Goal: Download file/media

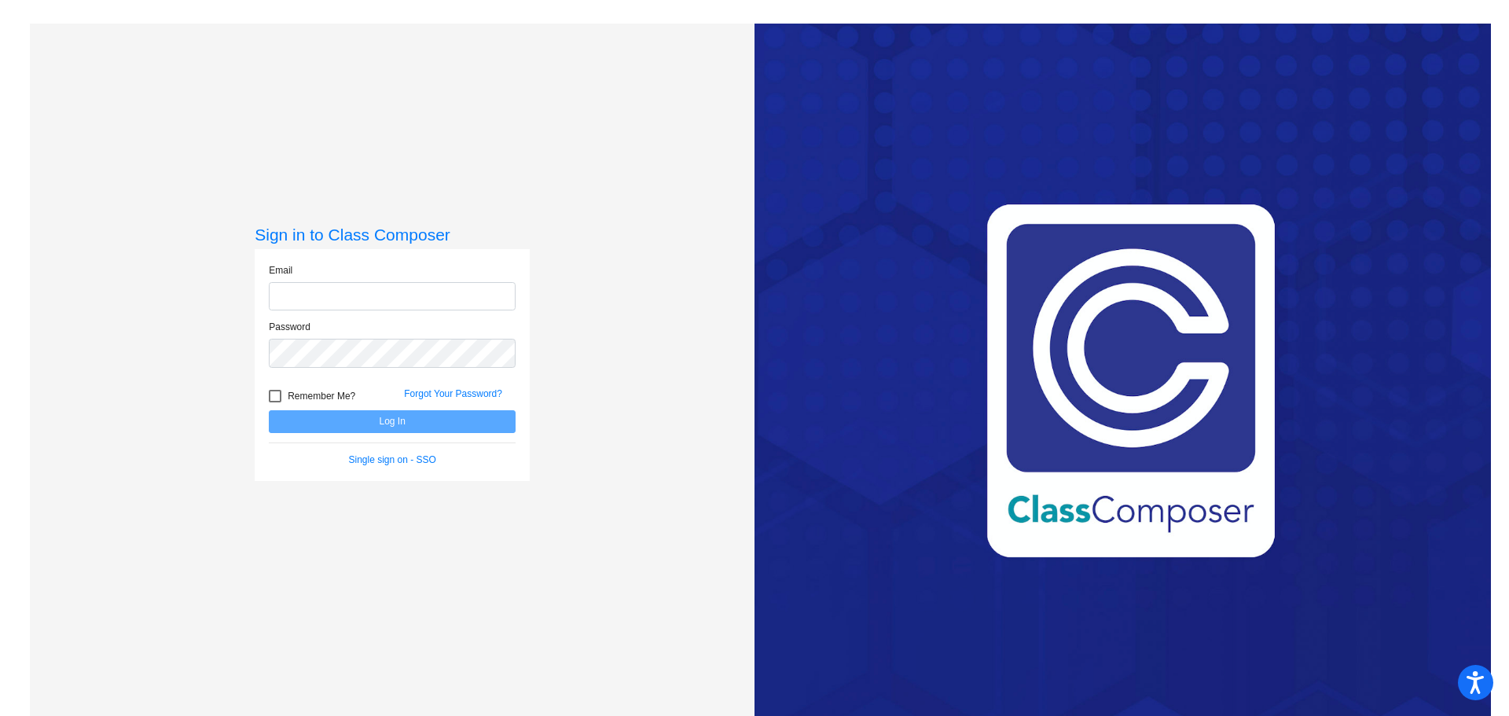
type input "[EMAIL_ADDRESS][PERSON_NAME][DOMAIN_NAME]"
click at [399, 415] on button "Log In" at bounding box center [392, 421] width 247 height 23
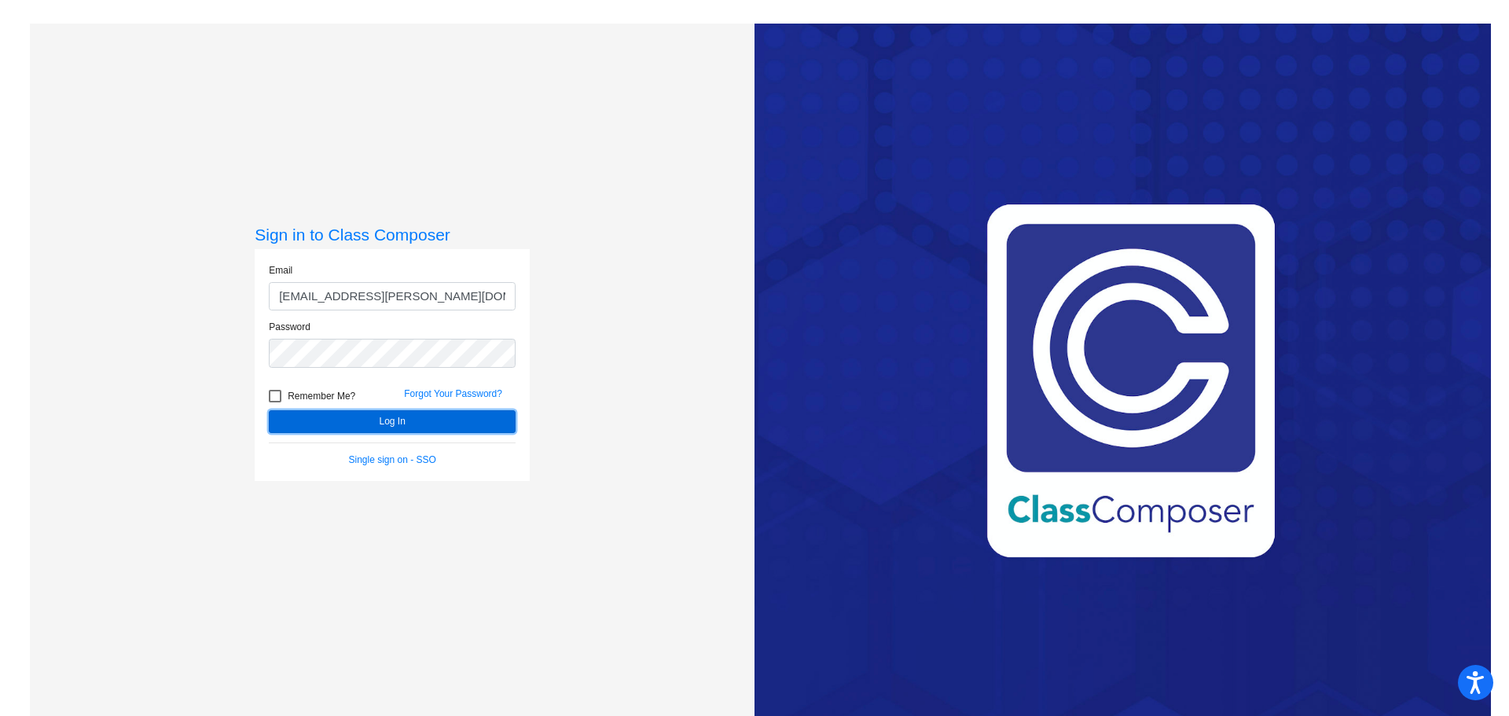
click at [398, 415] on button "Log In" at bounding box center [392, 421] width 247 height 23
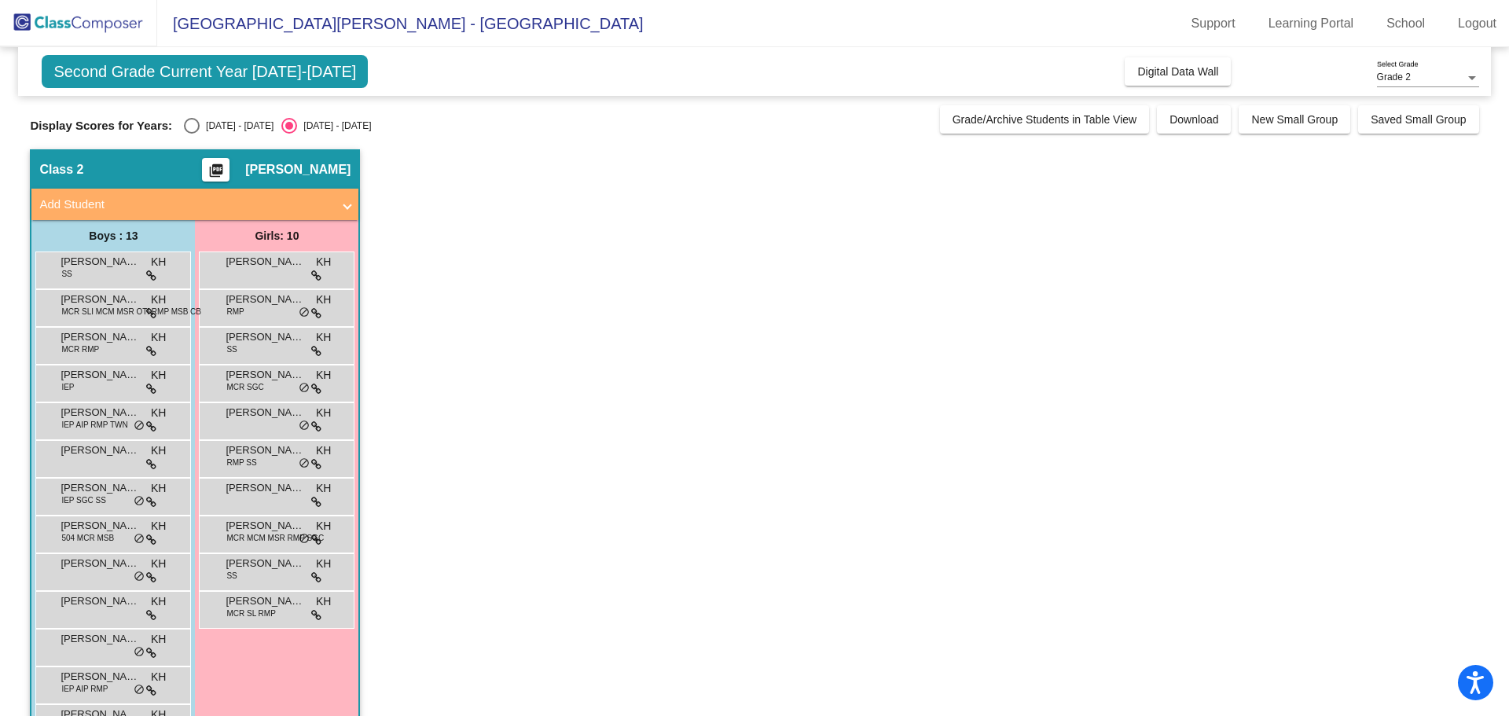
click at [193, 119] on div "Select an option" at bounding box center [192, 126] width 16 height 16
click at [192, 134] on input "[DATE] - [DATE]" at bounding box center [191, 134] width 1 height 1
radio input "true"
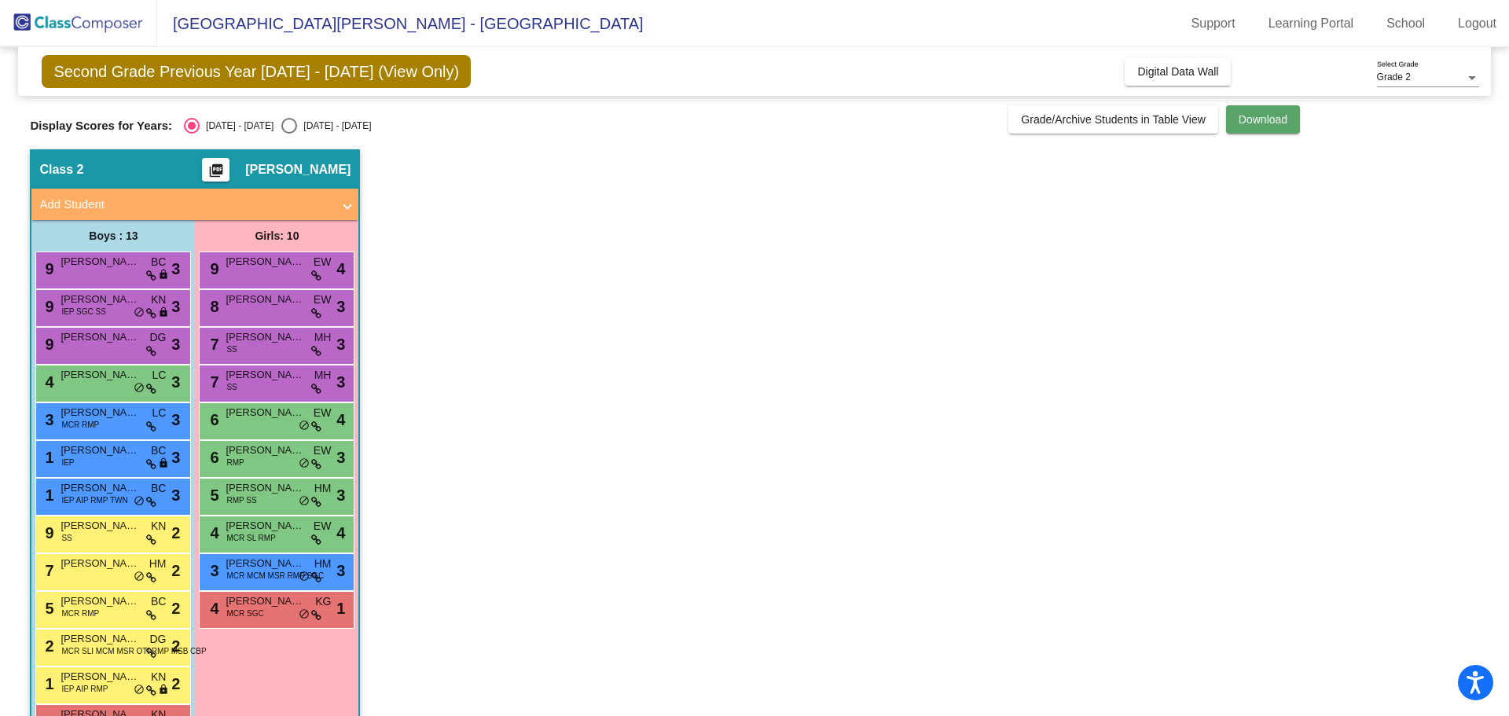
click at [1277, 128] on button "Download" at bounding box center [1263, 119] width 74 height 28
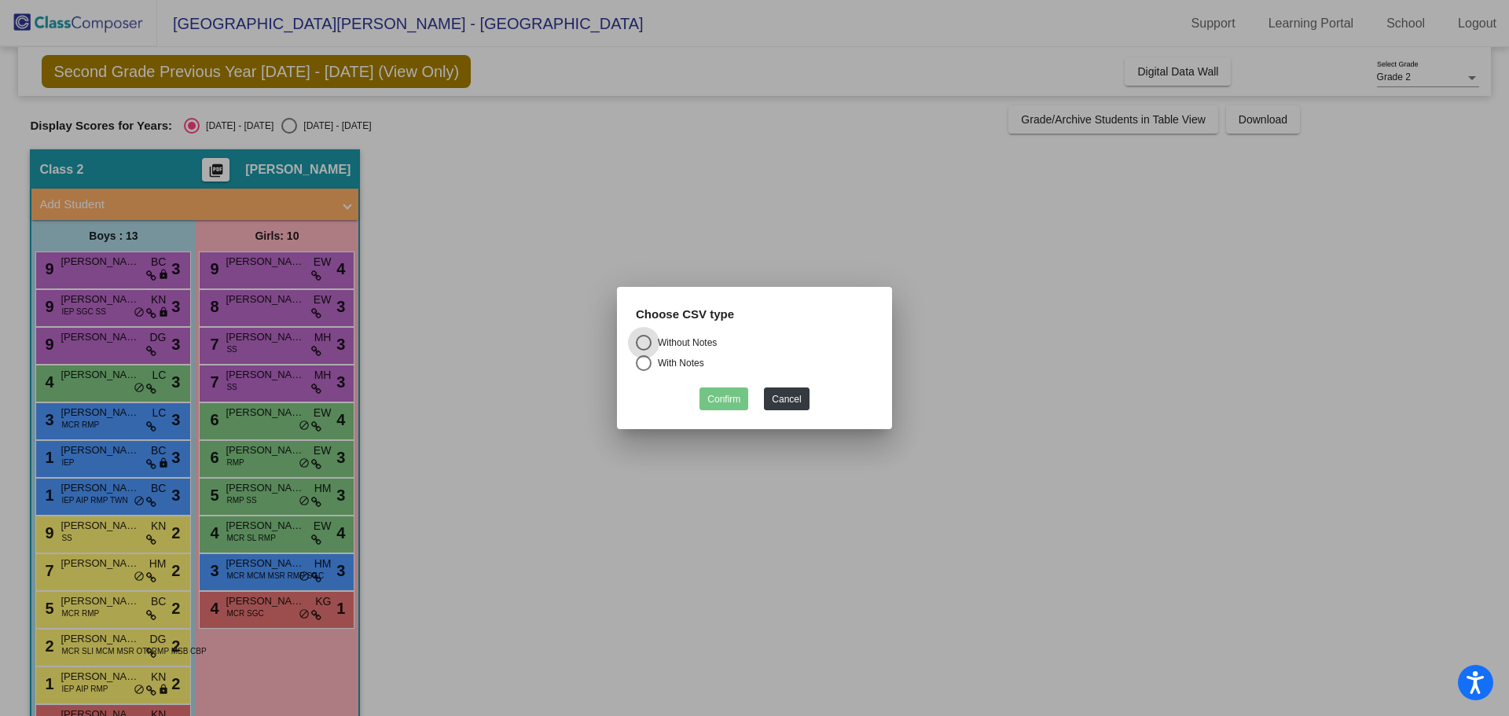
click at [643, 367] on div "Select an option" at bounding box center [644, 363] width 16 height 16
click at [643, 371] on input "With Notes" at bounding box center [643, 371] width 1 height 1
radio input "true"
click at [721, 408] on button "Confirm" at bounding box center [724, 399] width 49 height 23
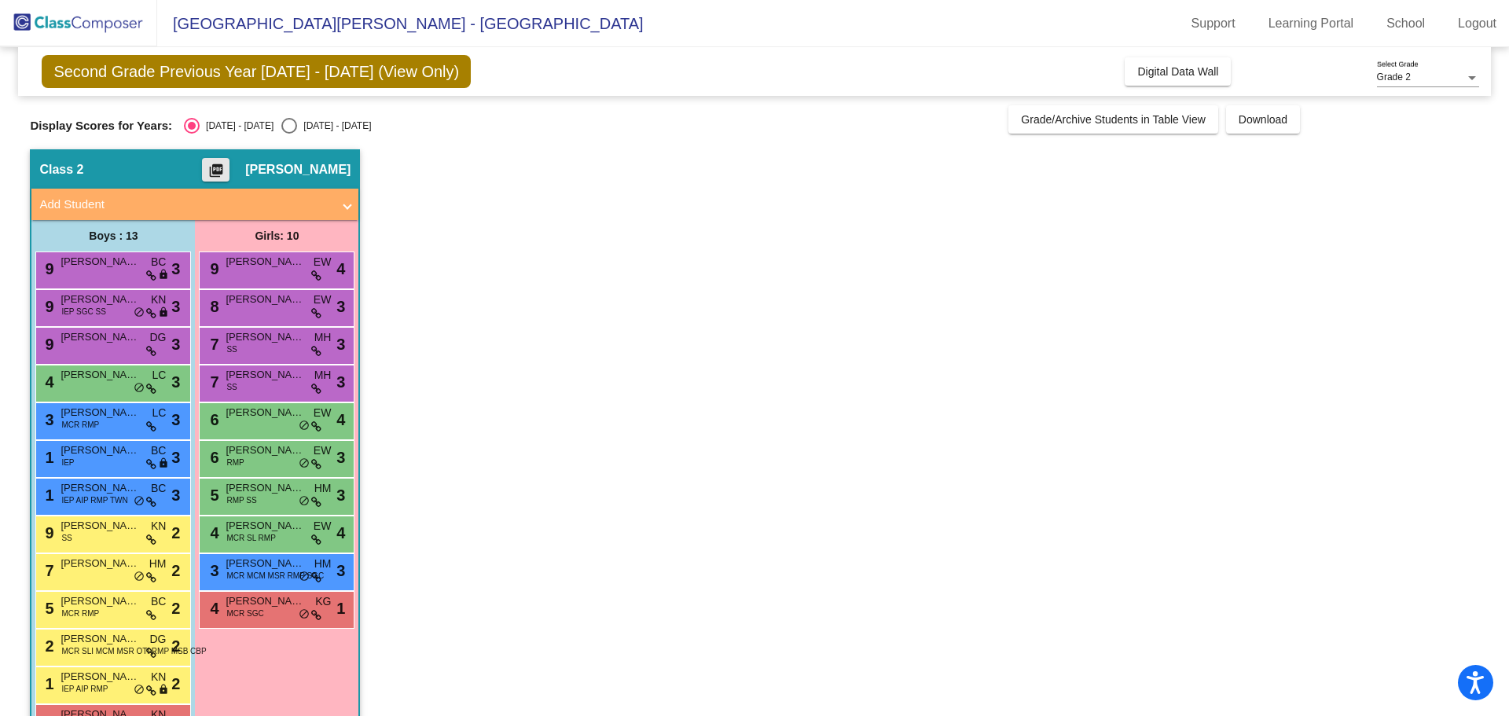
click at [226, 167] on mat-icon "picture_as_pdf" at bounding box center [216, 174] width 19 height 22
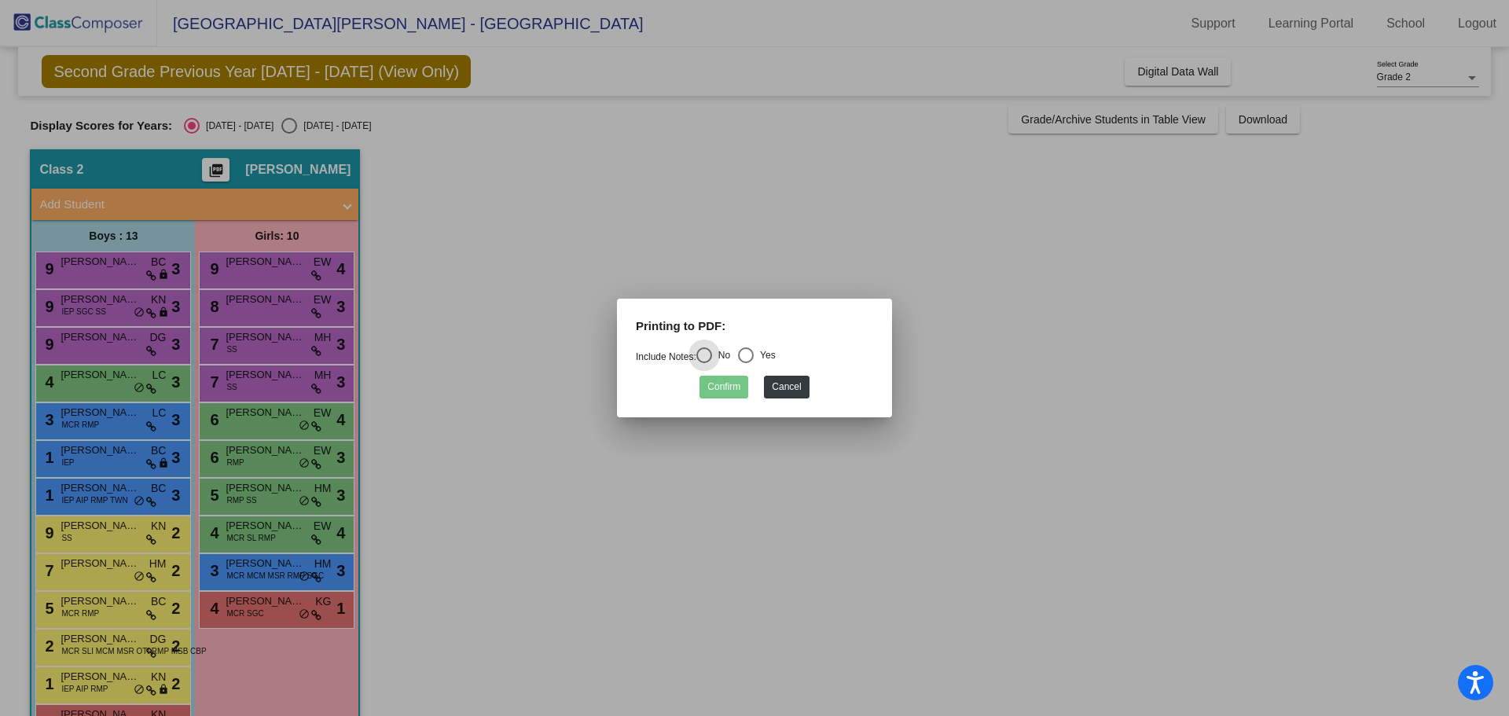
click at [751, 357] on div "Select an option" at bounding box center [746, 355] width 16 height 16
click at [746, 363] on input "Yes" at bounding box center [745, 363] width 1 height 1
radio input "true"
click at [723, 394] on button "Confirm" at bounding box center [724, 387] width 49 height 23
